Goal: Information Seeking & Learning: Learn about a topic

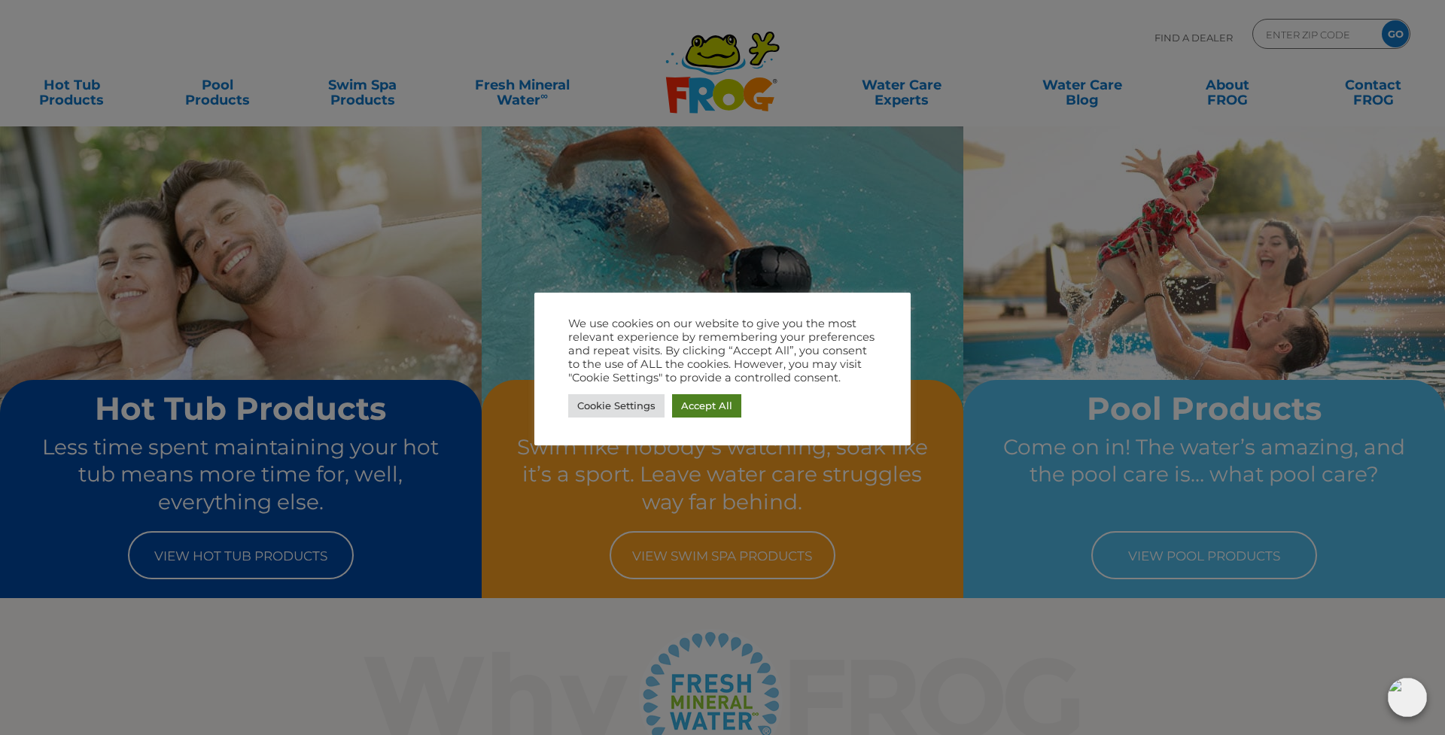
click at [705, 398] on link "Accept All" at bounding box center [706, 405] width 69 height 23
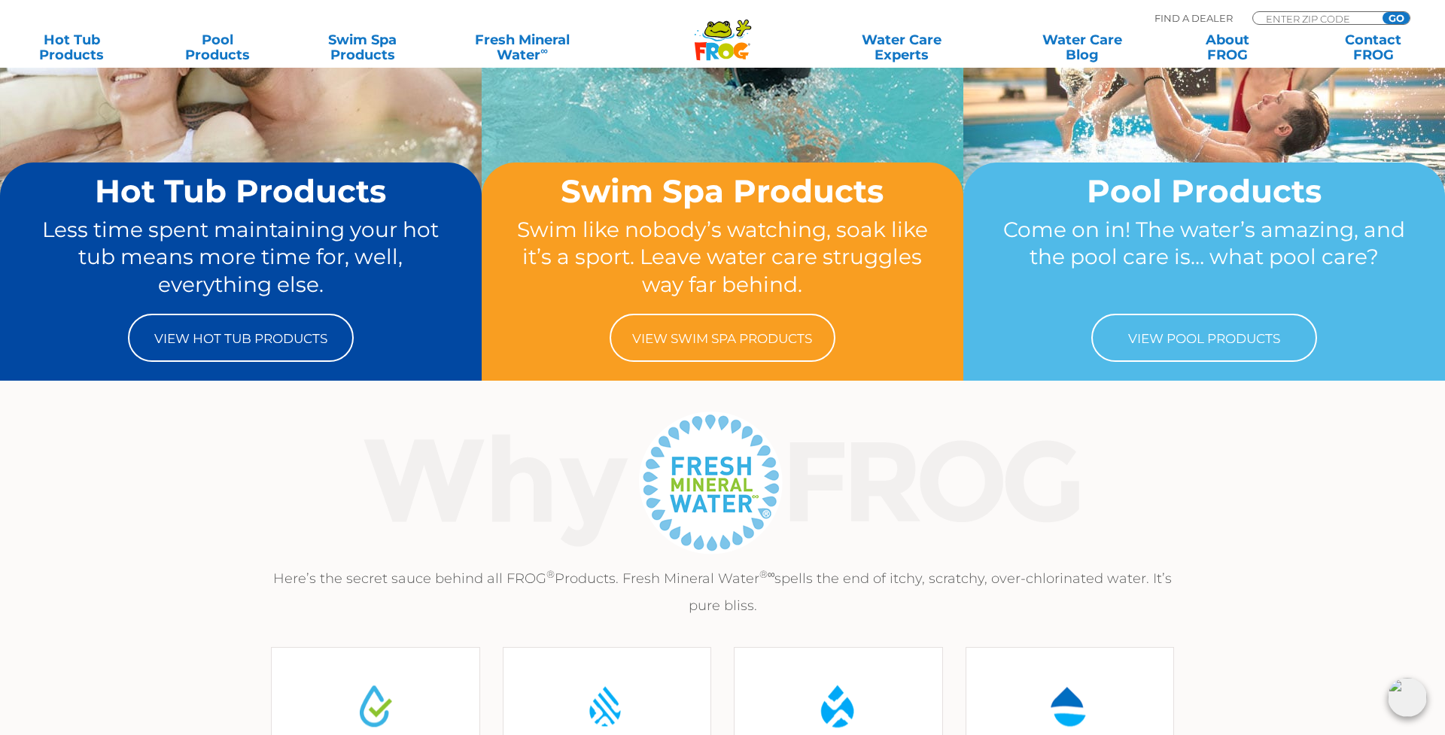
scroll to position [218, 0]
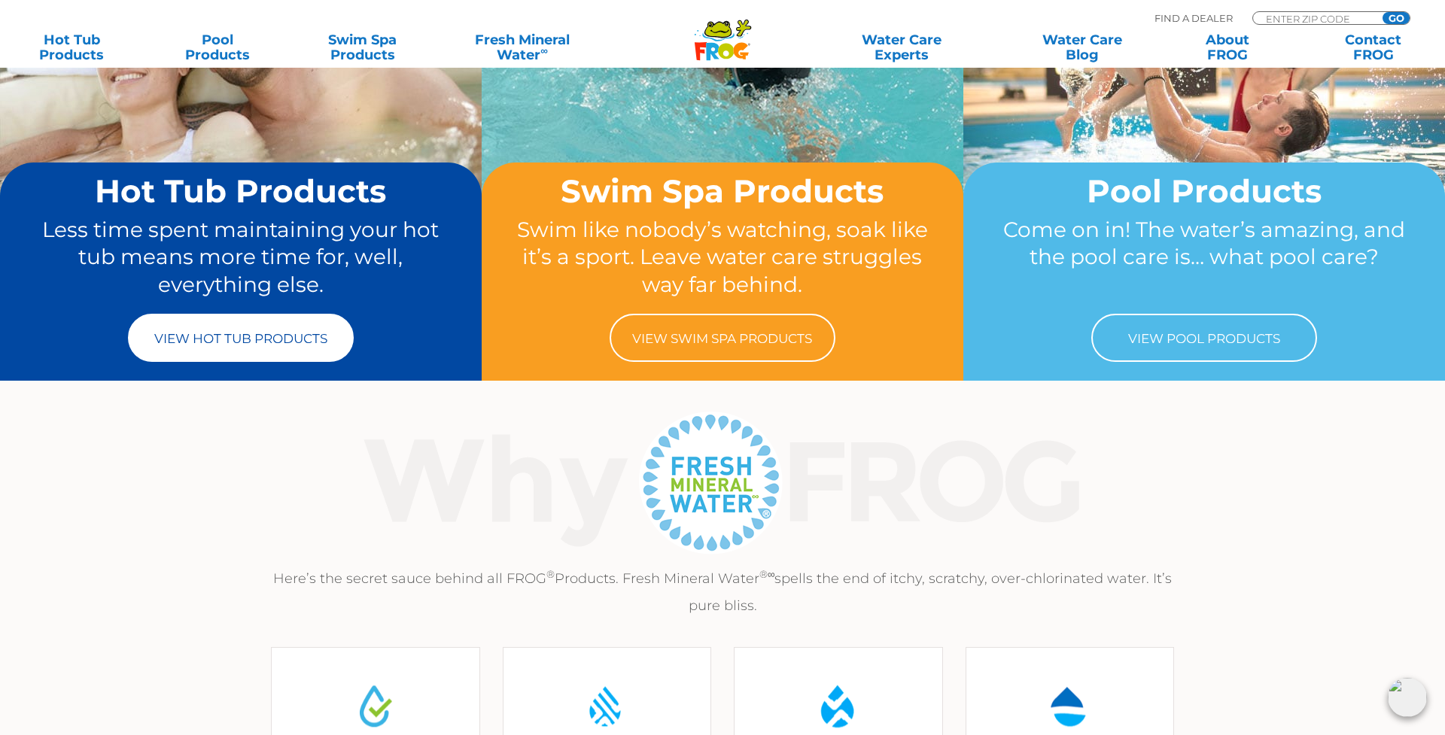
click at [300, 350] on link "View Hot Tub Products" at bounding box center [241, 338] width 226 height 48
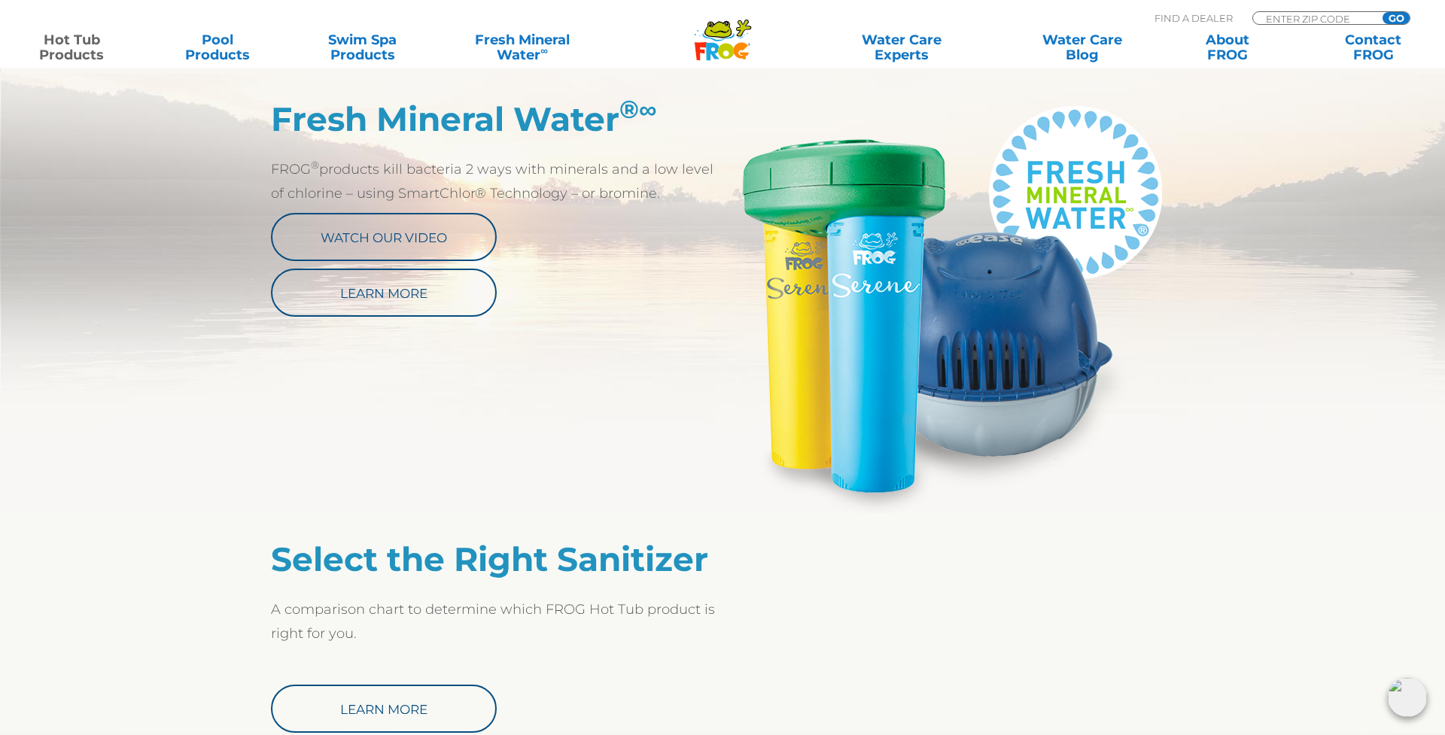
scroll to position [766, 0]
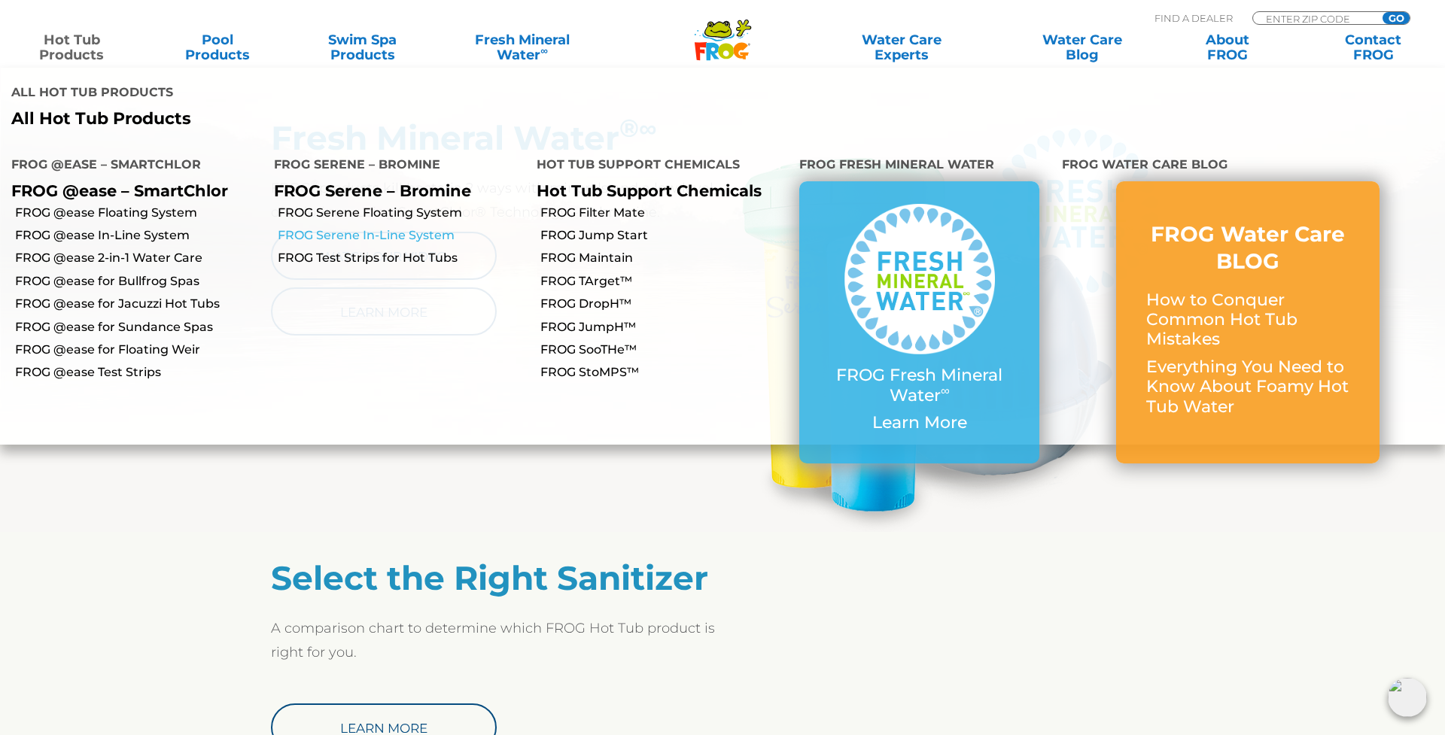
click at [348, 227] on link "FROG Serene In-Line System" at bounding box center [402, 235] width 248 height 17
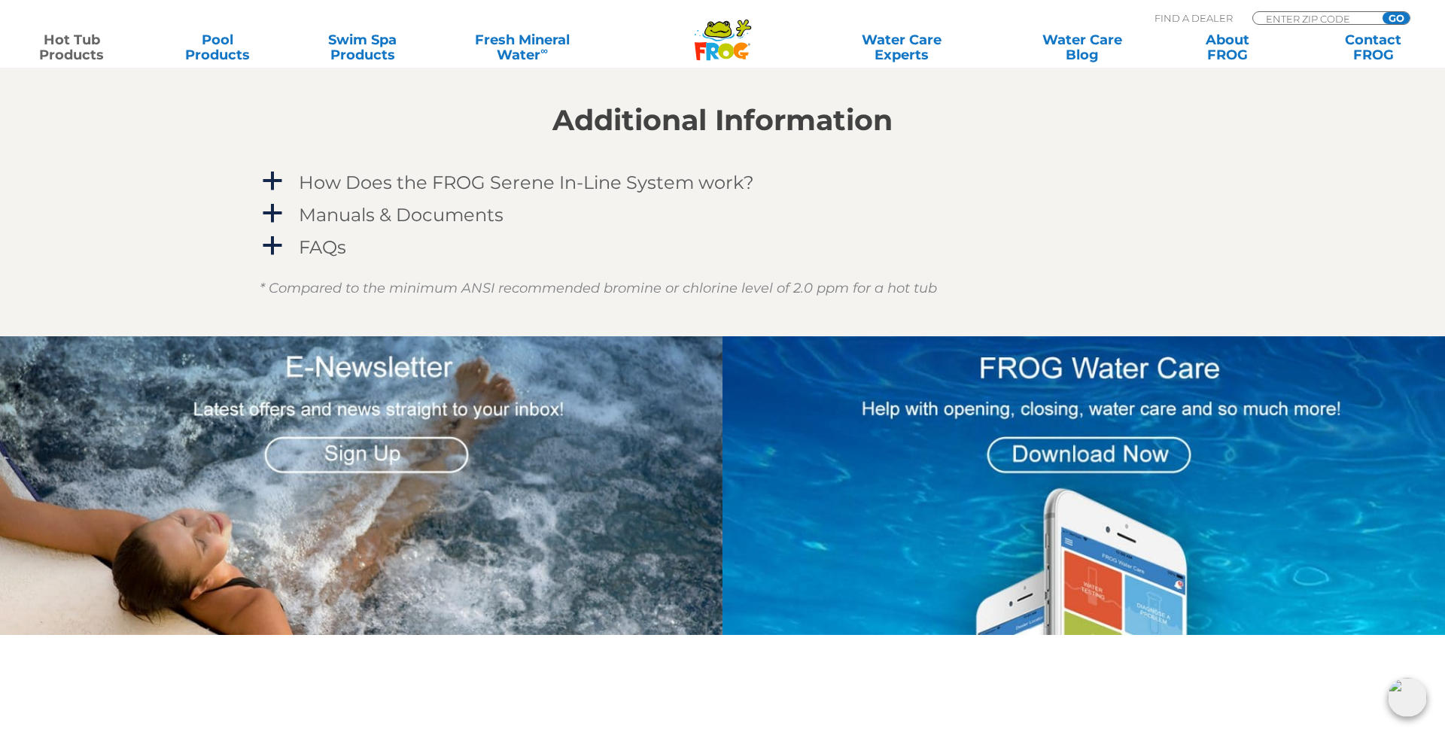
scroll to position [1408, 0]
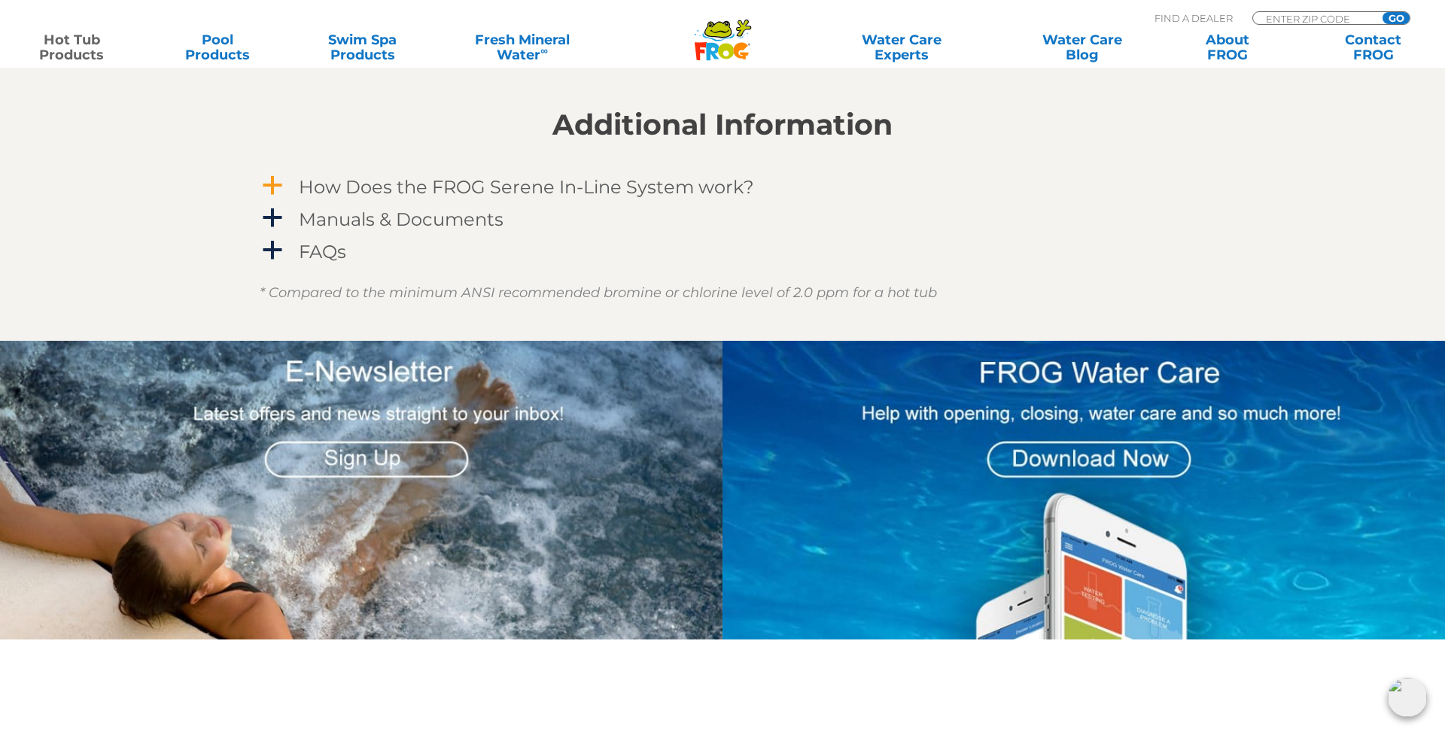
click at [278, 185] on span "a" at bounding box center [272, 186] width 23 height 23
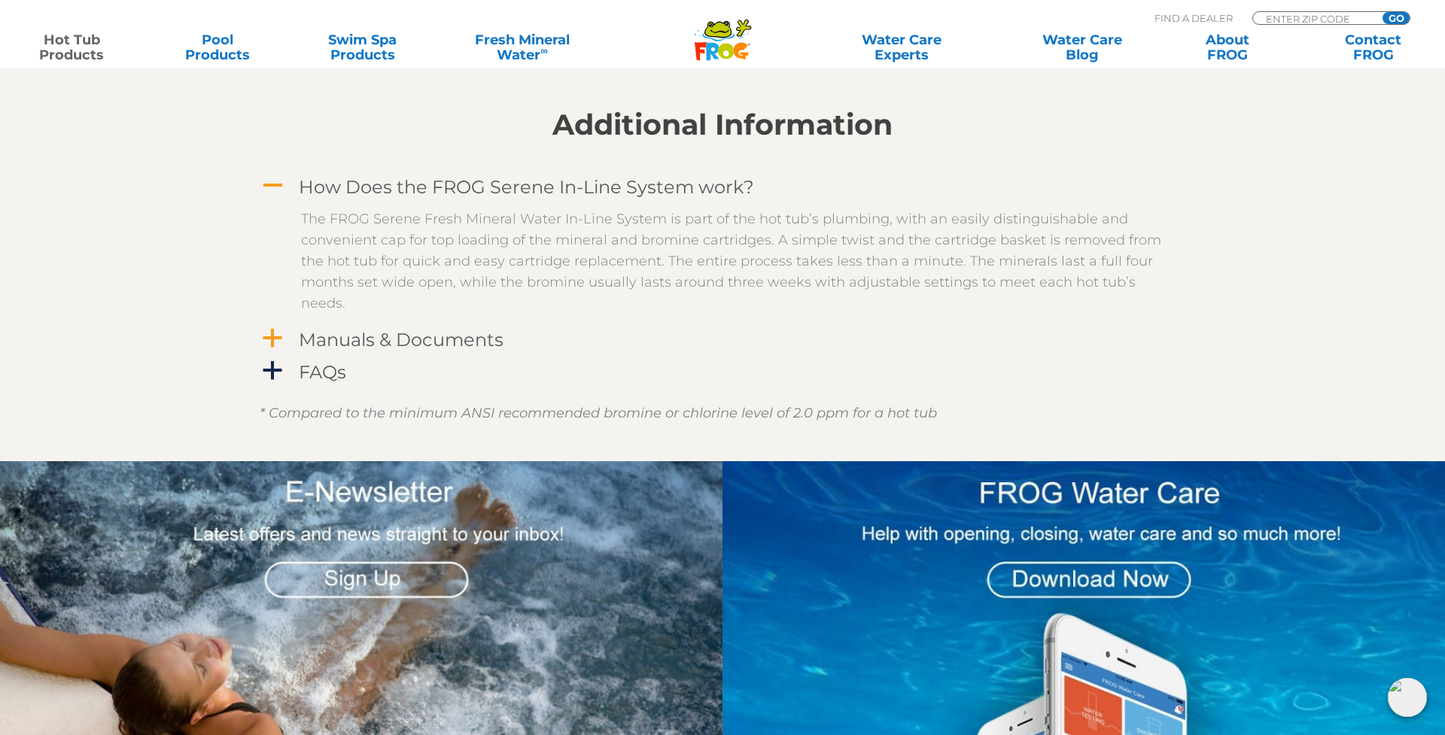
click at [282, 336] on span "a" at bounding box center [272, 338] width 23 height 23
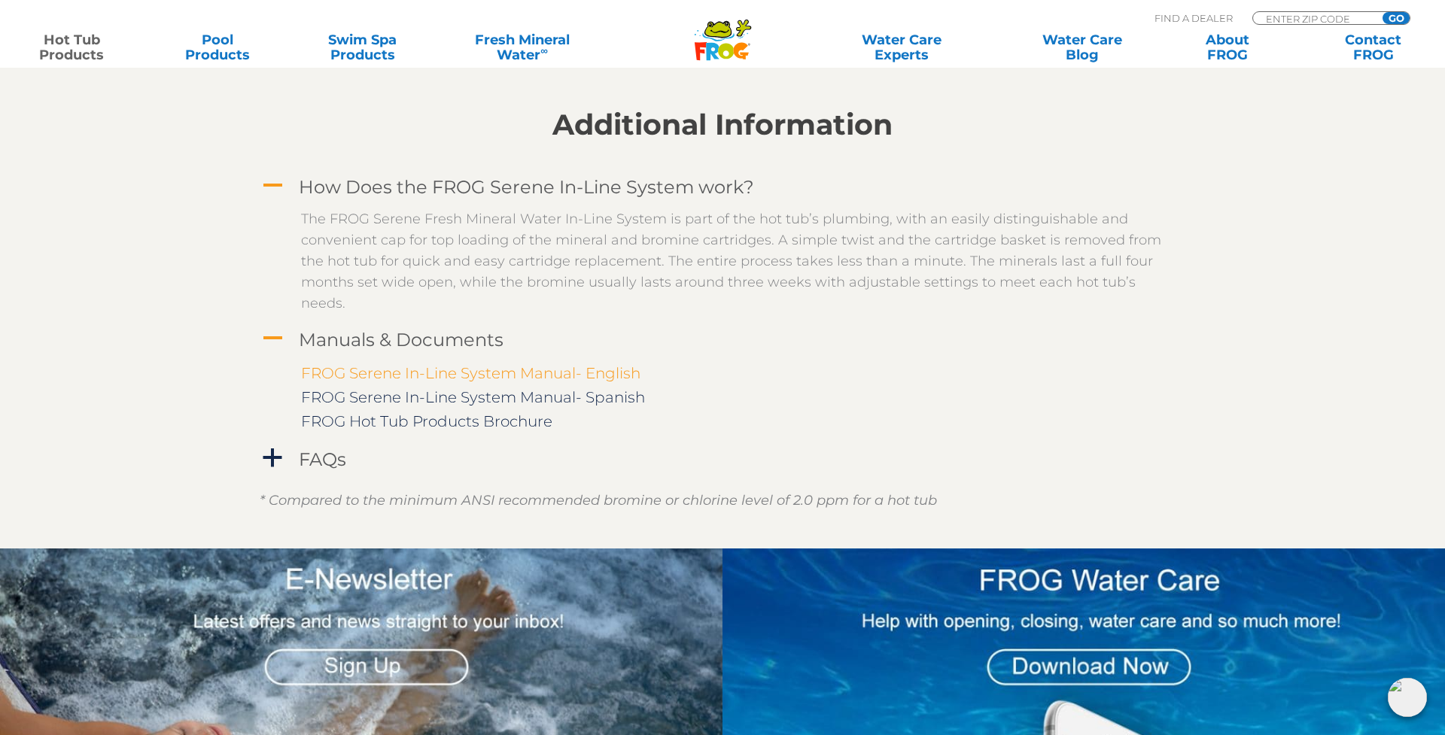
click at [400, 367] on link "FROG Serene In-Line System Manual- English" at bounding box center [471, 373] width 340 height 18
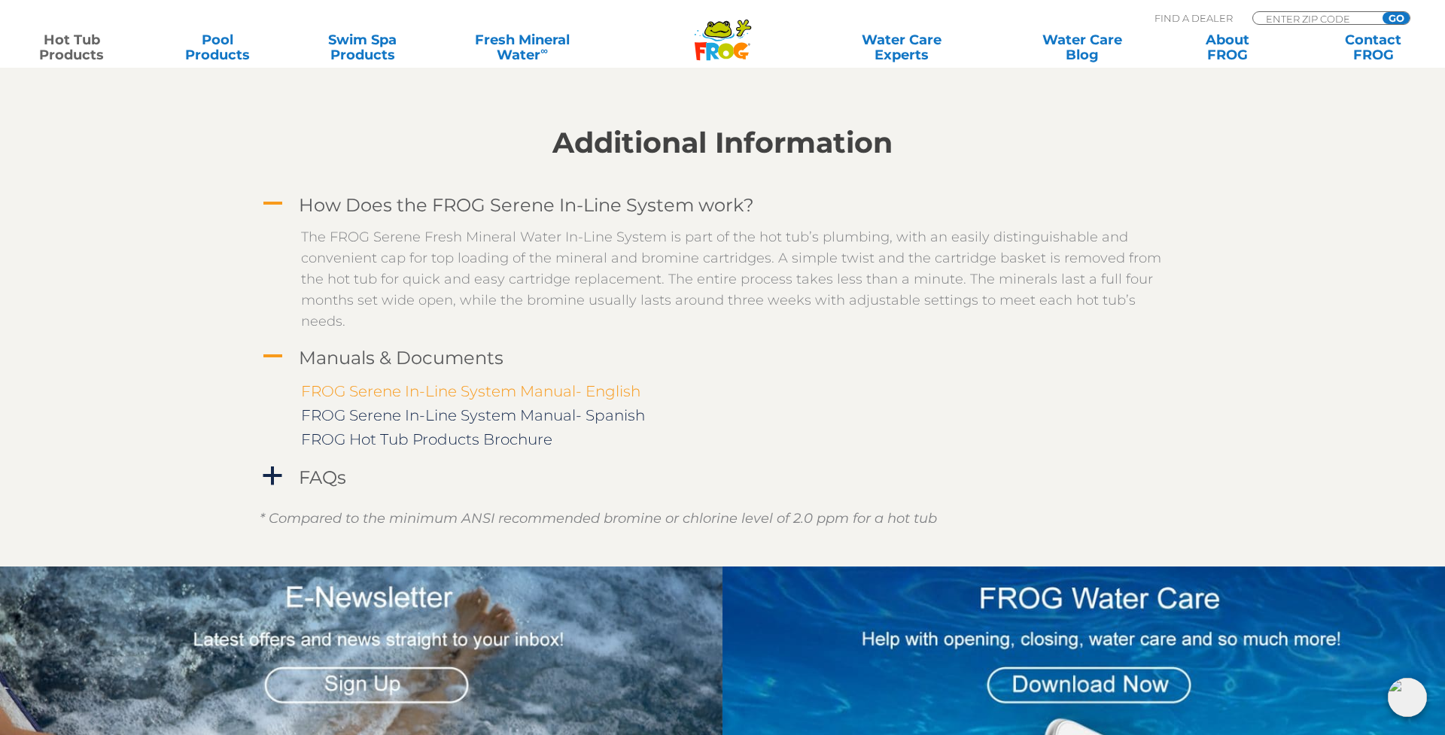
scroll to position [1382, 0]
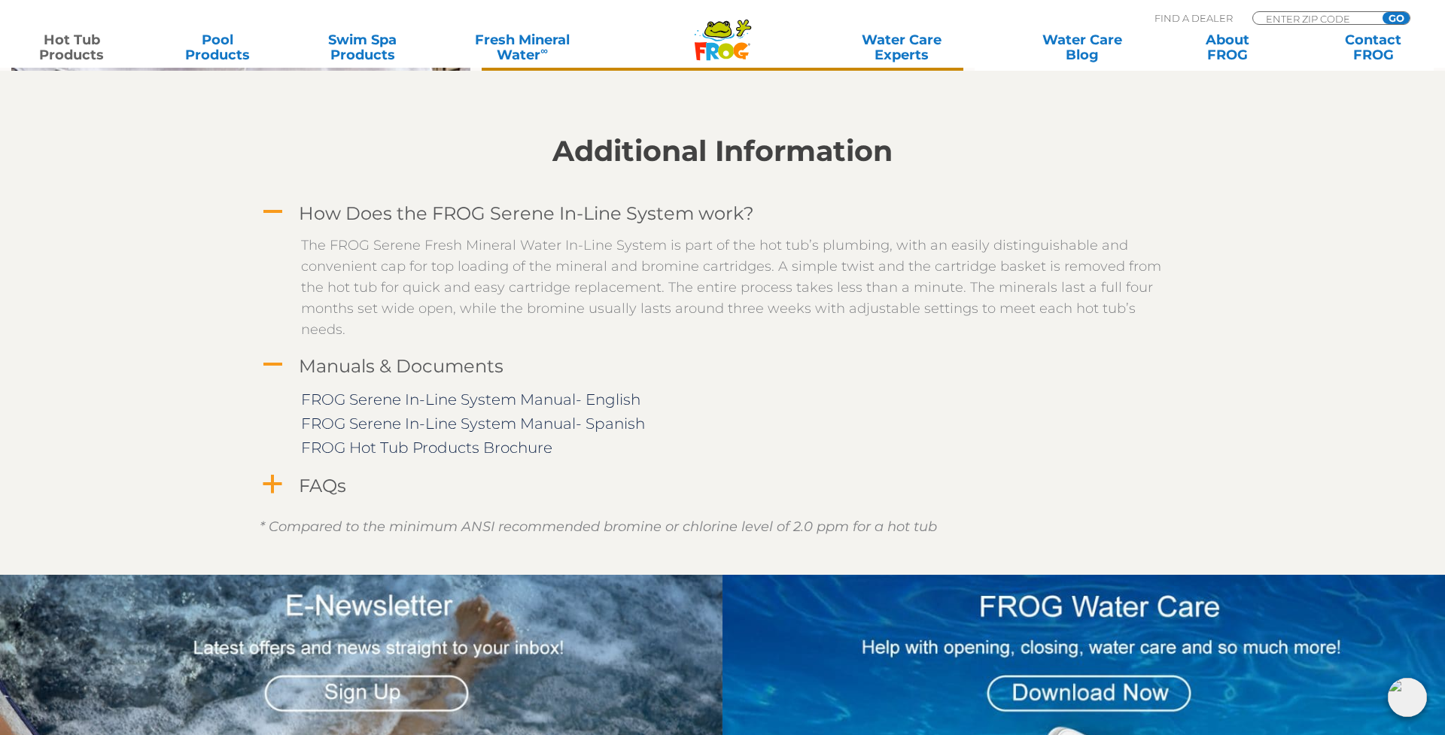
click at [273, 480] on span "a" at bounding box center [272, 485] width 23 height 23
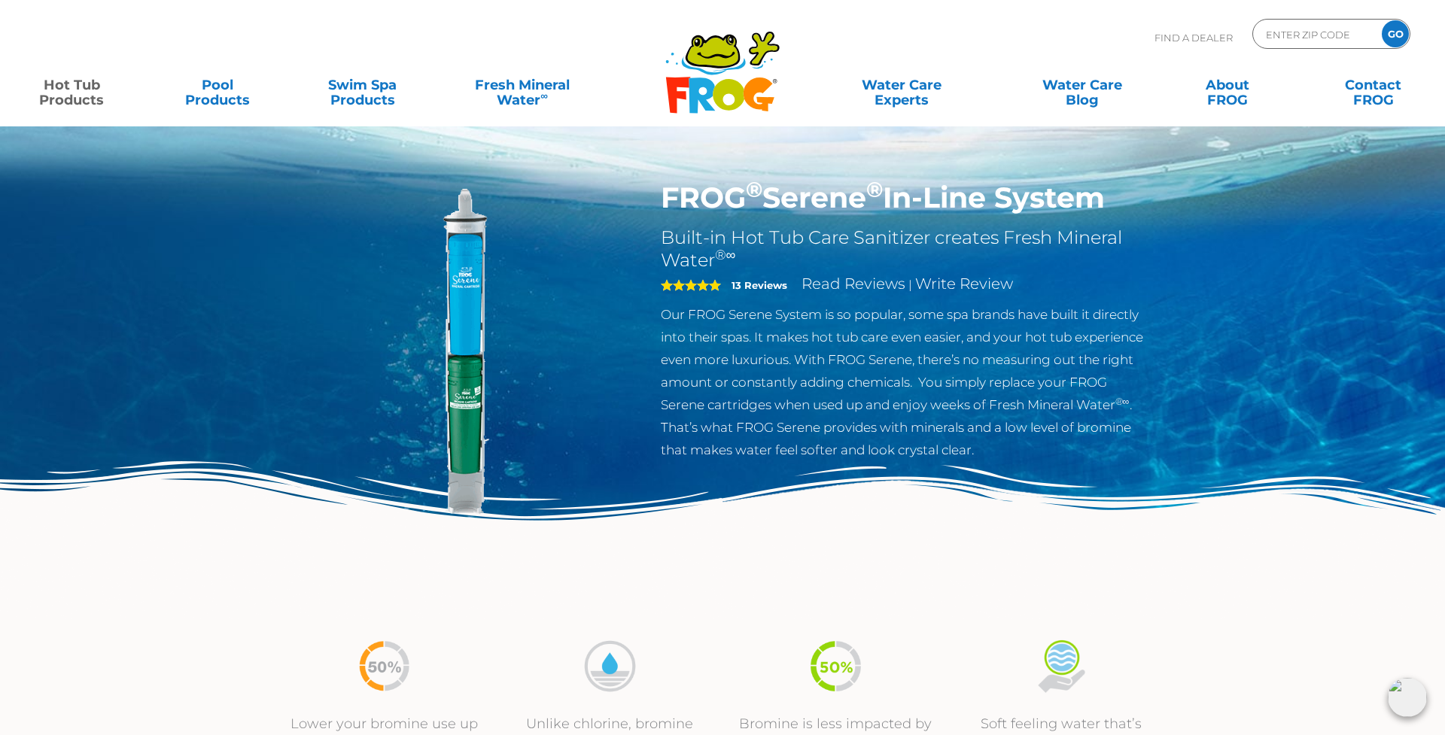
scroll to position [0, 0]
click at [131, 77] on ul "Hot Tub Products All Hot Tub Products All Hot Tub Products FROG @ease – SmartCh…" at bounding box center [722, 85] width 1415 height 30
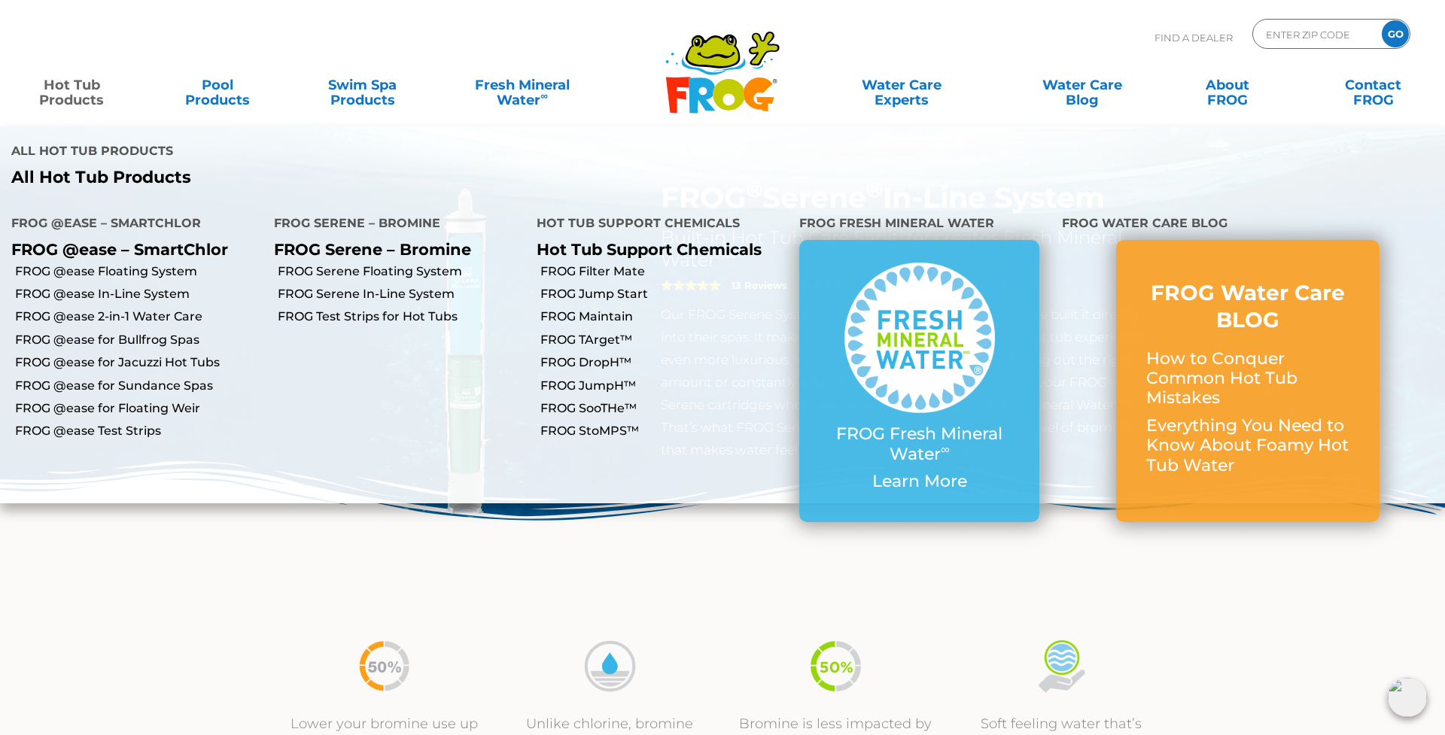
click at [95, 89] on link "Hot Tub Products" at bounding box center [71, 85] width 113 height 30
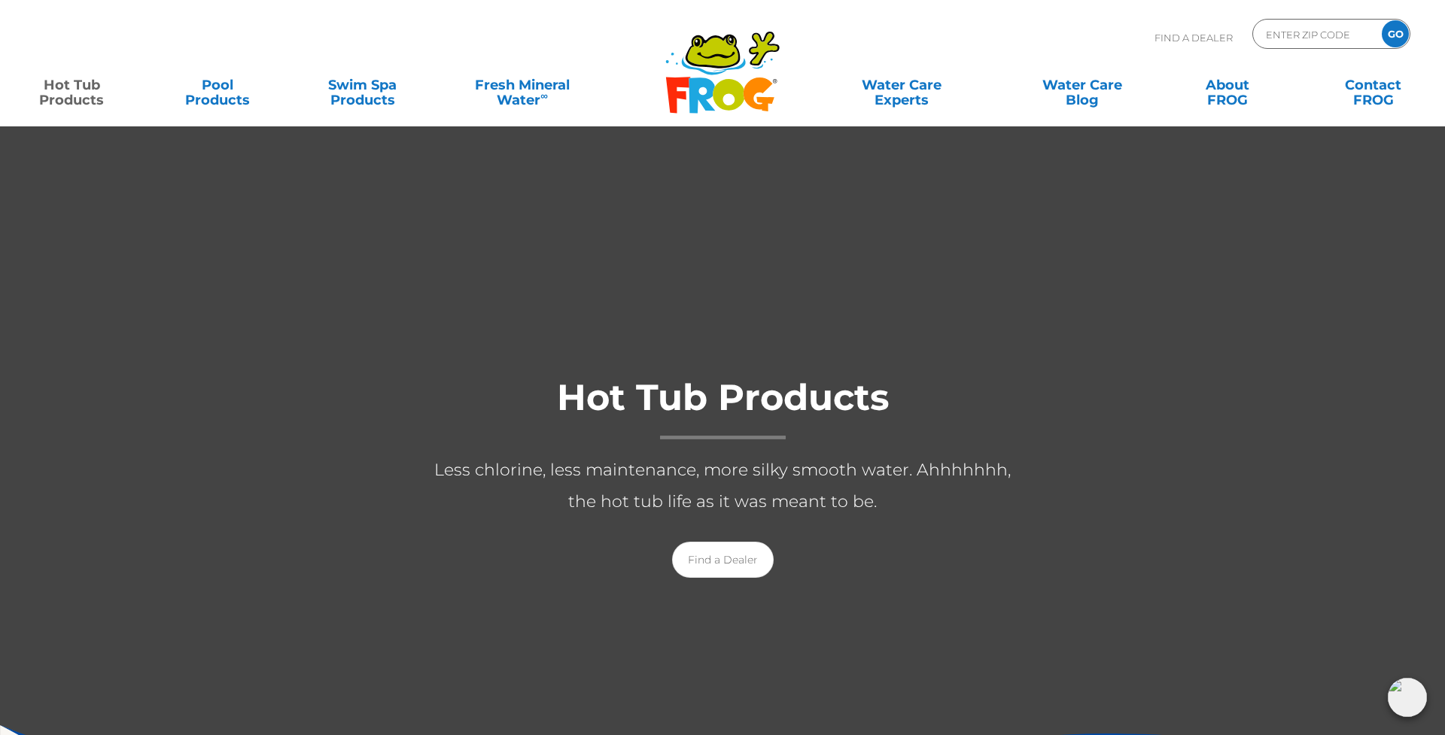
click at [713, 81] on icon ".st130{clip-path:url(#SVGID_2_);fill-rule:evenodd;clip-rule:evenodd;fill:#C3CC0…" at bounding box center [723, 72] width 116 height 84
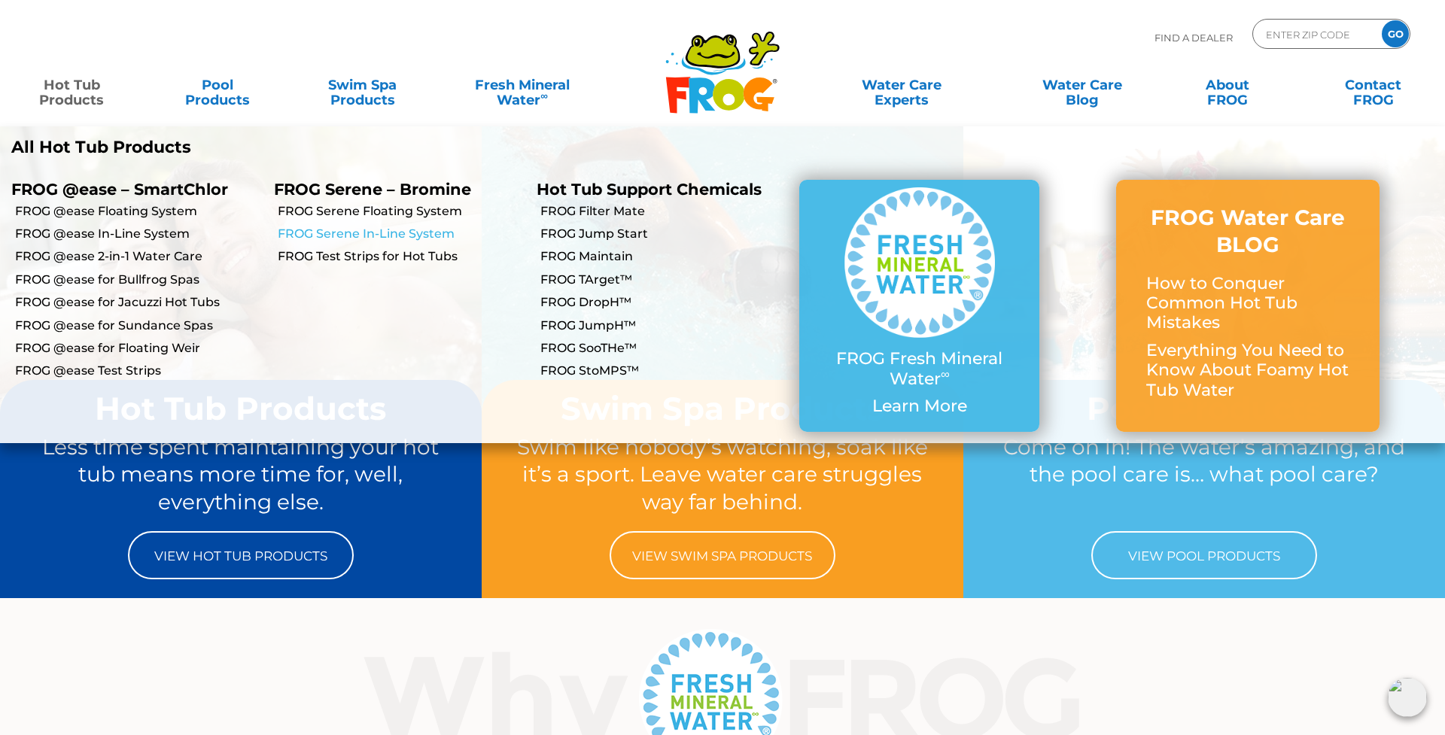
click at [364, 230] on link "FROG Serene In-Line System" at bounding box center [402, 234] width 248 height 17
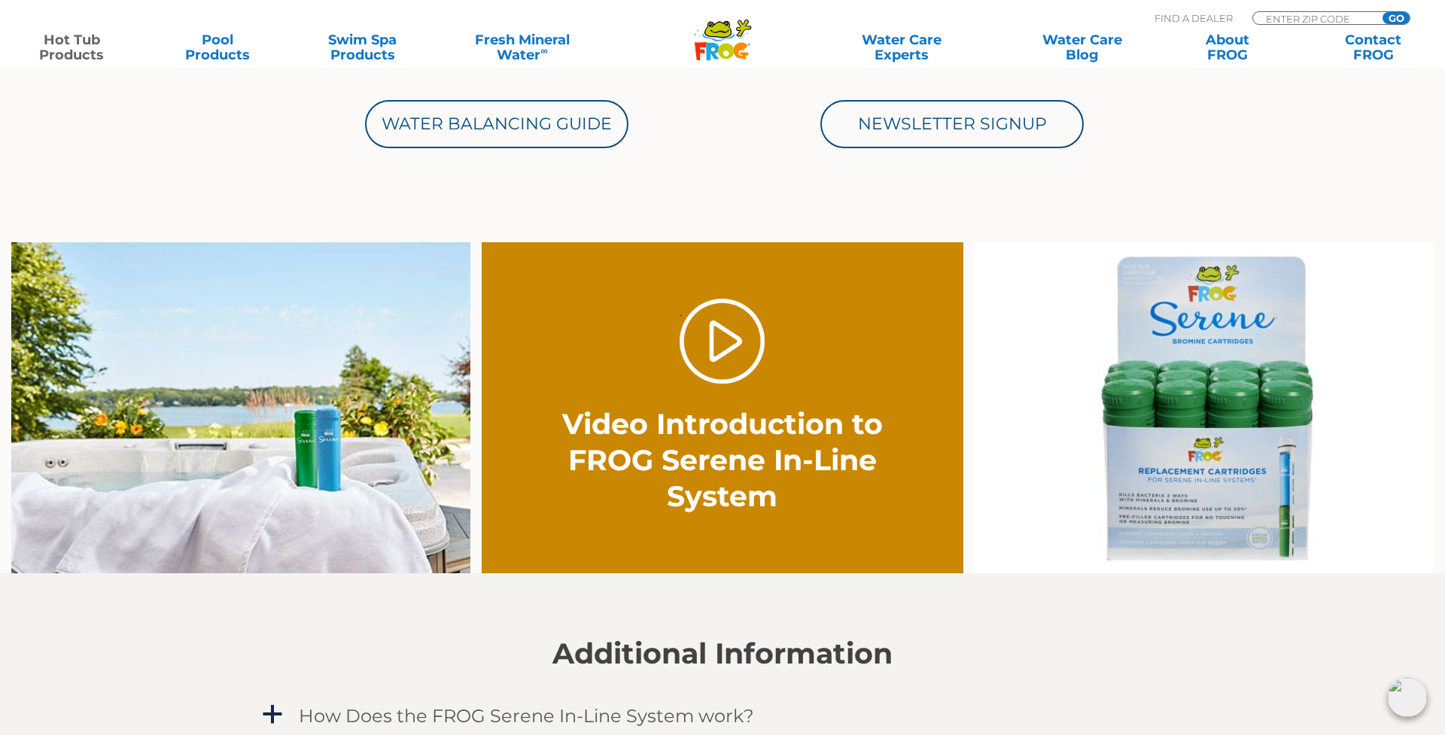
scroll to position [887, 0]
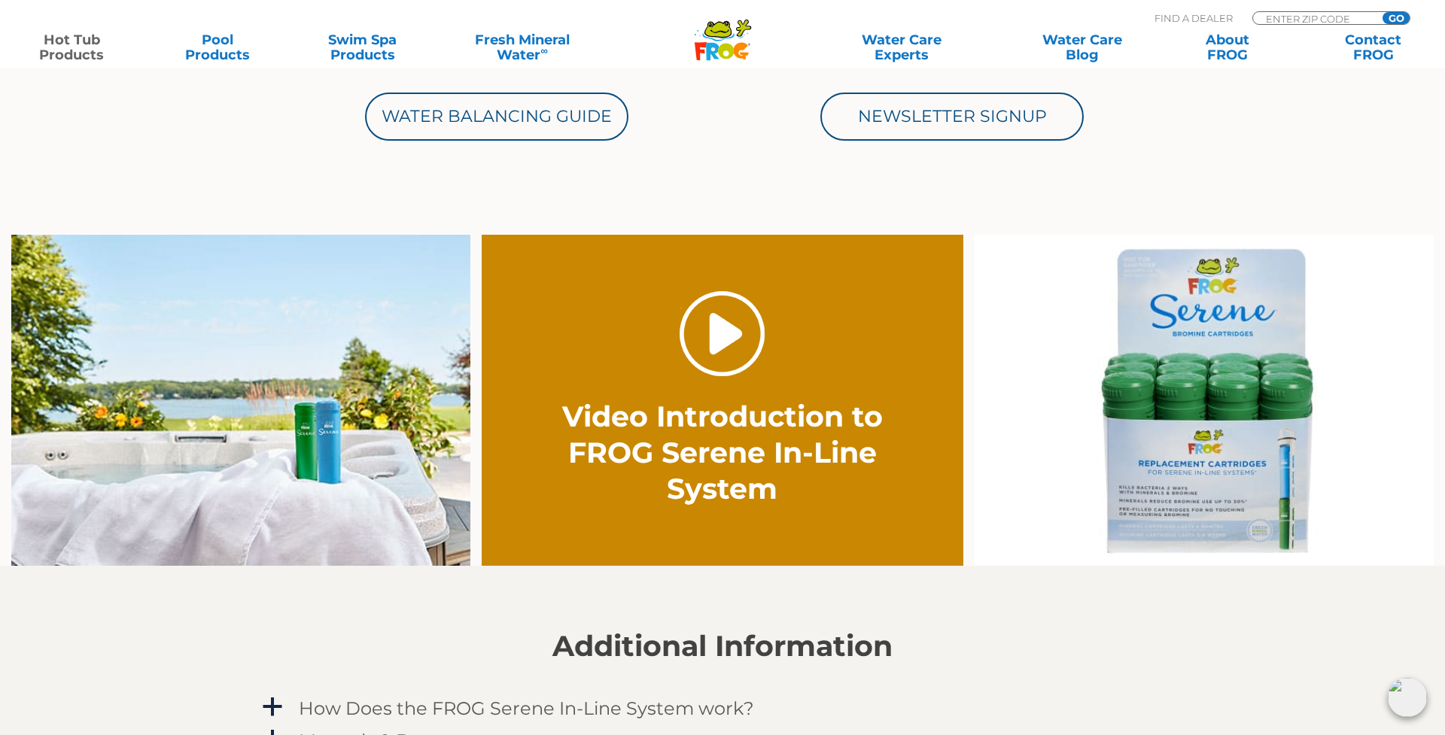
click at [725, 336] on link "." at bounding box center [722, 333] width 85 height 85
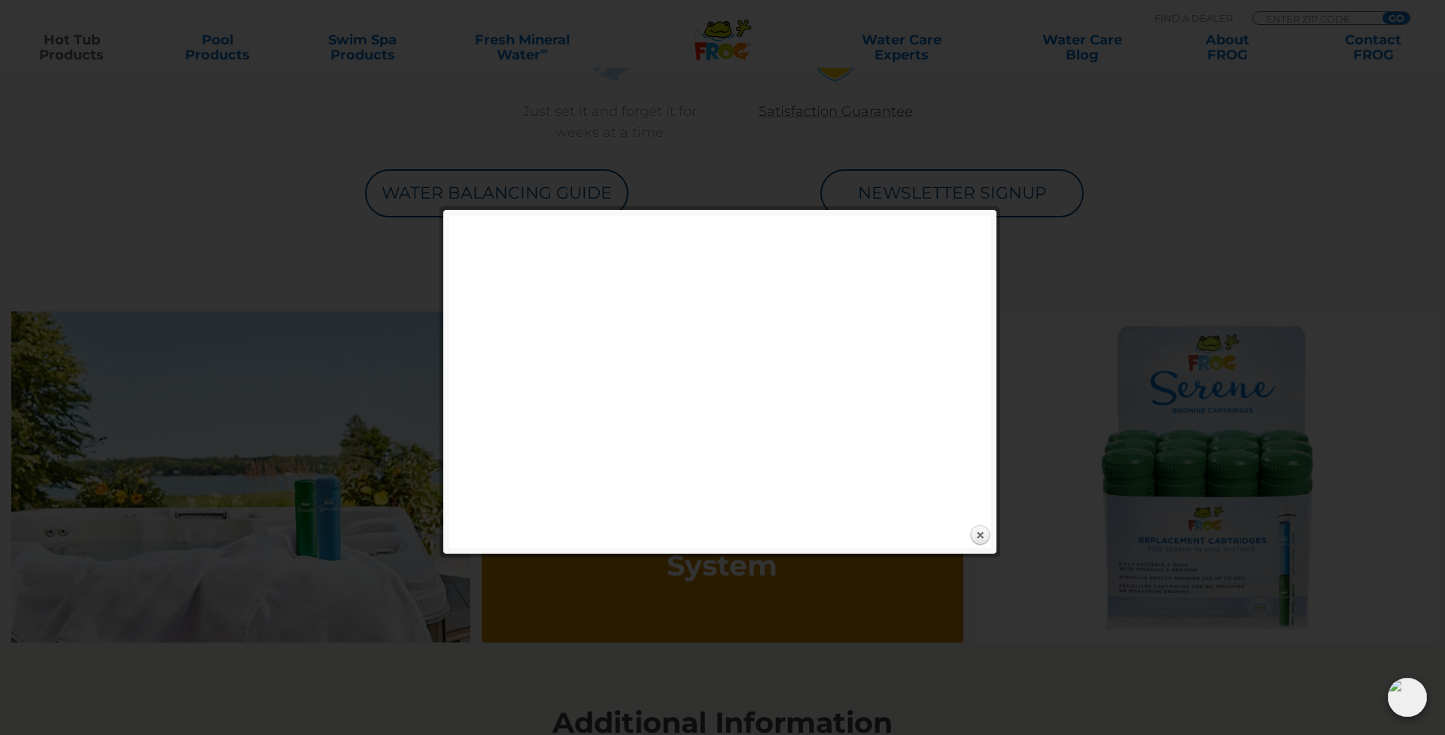
scroll to position [810, 0]
click at [977, 533] on link "Close" at bounding box center [980, 536] width 23 height 23
